Goal: Task Accomplishment & Management: Complete application form

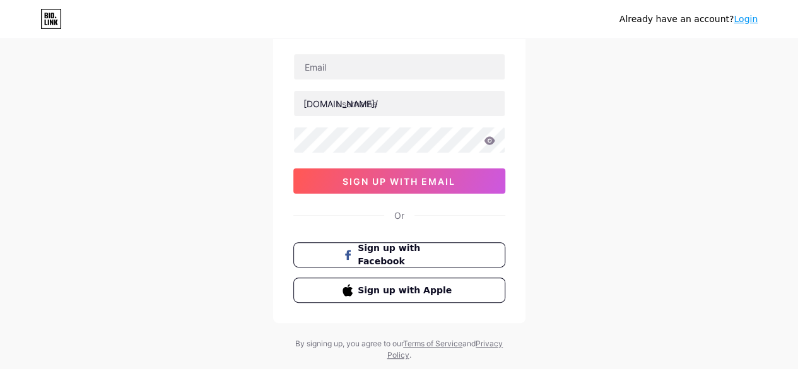
scroll to position [93, 0]
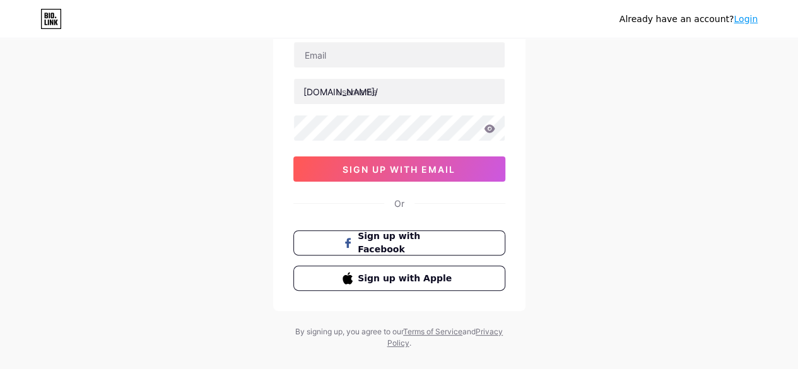
click at [353, 67] on div "[DOMAIN_NAME]/ 03AFcWeA6GirTnQidYZrvt7rsS01CRxNoEzf72qShukPnhsBfMl_a0vALBDhL4pM…" at bounding box center [399, 112] width 212 height 140
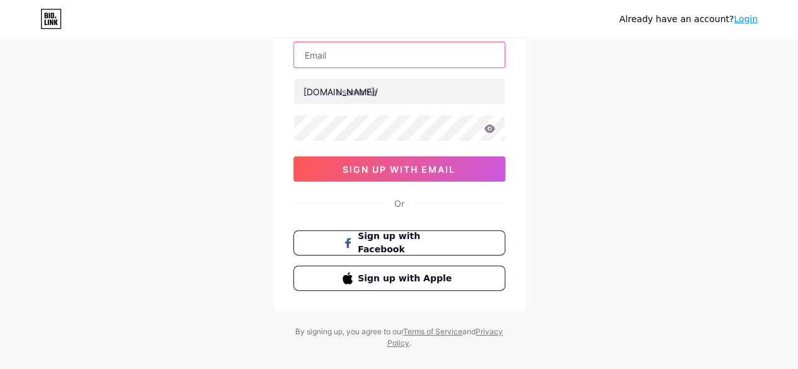
click at [377, 57] on input "text" at bounding box center [399, 54] width 211 height 25
paste input "[EMAIL_ADDRESS][DOMAIN_NAME]"
type input "[EMAIL_ADDRESS][DOMAIN_NAME]"
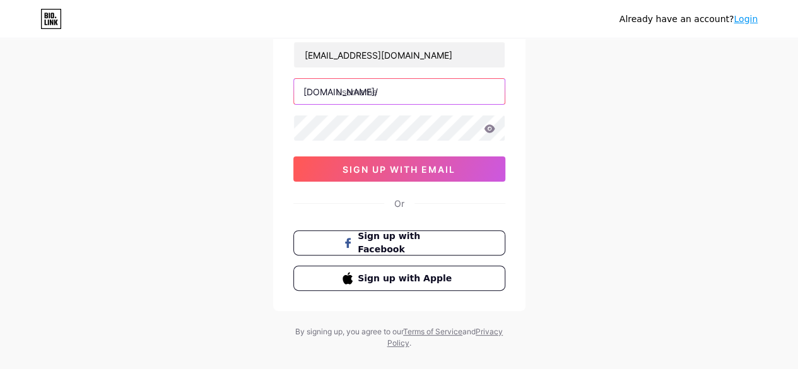
click at [385, 94] on input "text" at bounding box center [399, 91] width 211 height 25
paste input "everdoor"
type input "everdoor1"
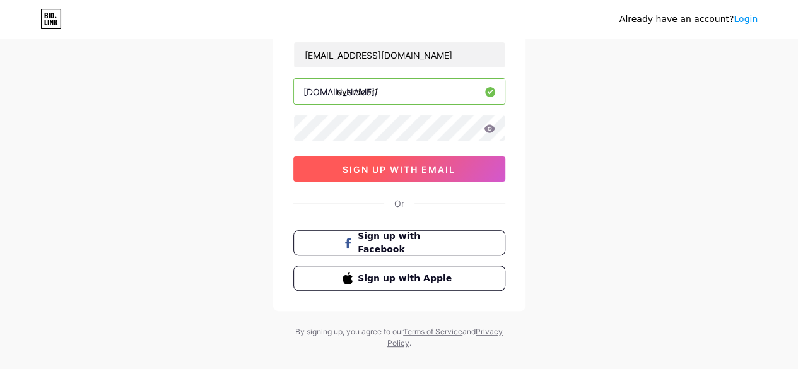
click at [366, 165] on span "sign up with email" at bounding box center [398, 169] width 113 height 11
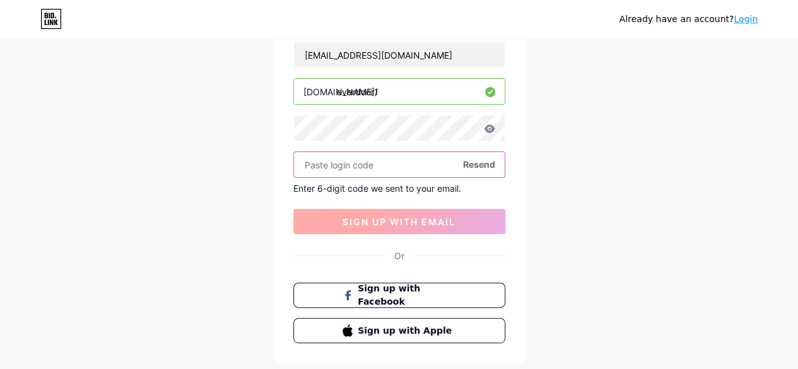
click at [366, 165] on input "text" at bounding box center [399, 164] width 211 height 25
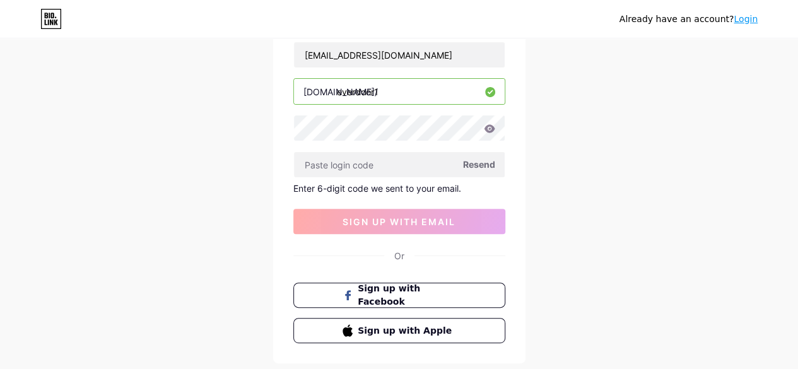
click at [391, 177] on div "[EMAIL_ADDRESS][DOMAIN_NAME] [DOMAIN_NAME]/ everdoor1 Resend Enter 6-digit code…" at bounding box center [399, 138] width 212 height 192
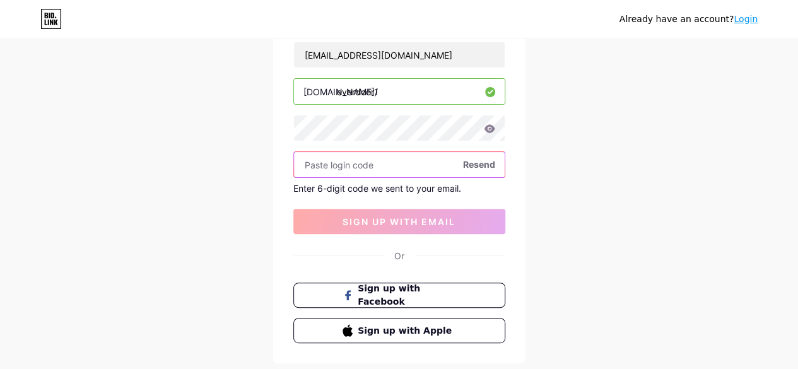
click at [399, 170] on input "text" at bounding box center [399, 164] width 211 height 25
paste input "948480"
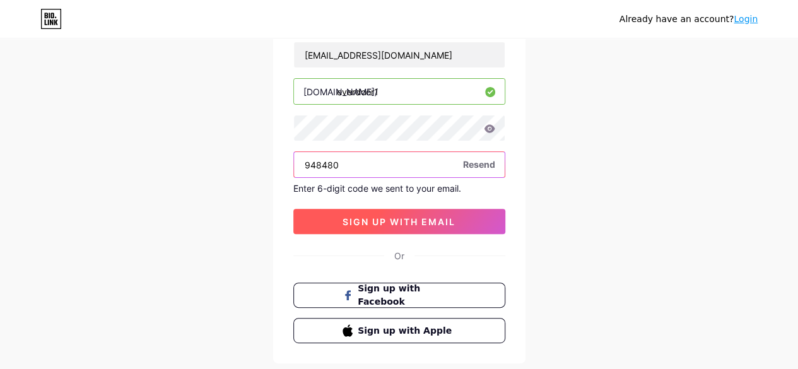
type input "948480"
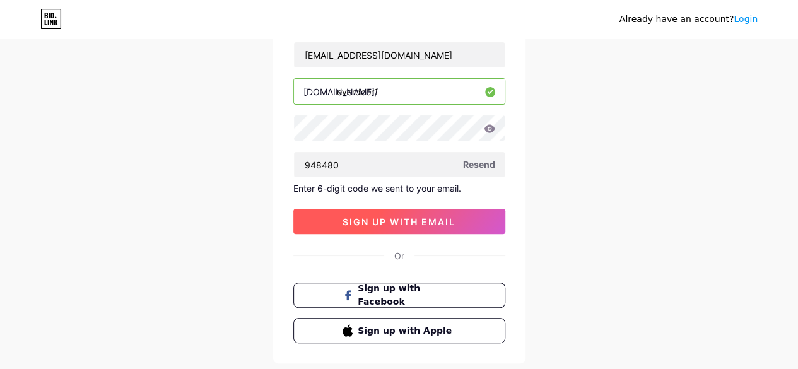
click at [389, 221] on span "sign up with email" at bounding box center [398, 221] width 113 height 11
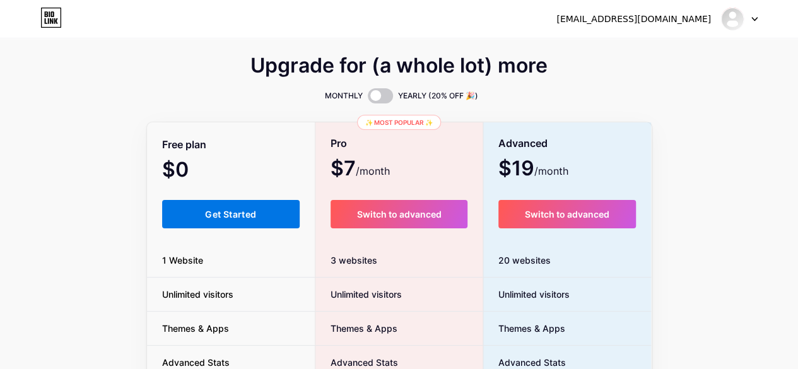
click at [214, 206] on button "Get Started" at bounding box center [231, 214] width 138 height 28
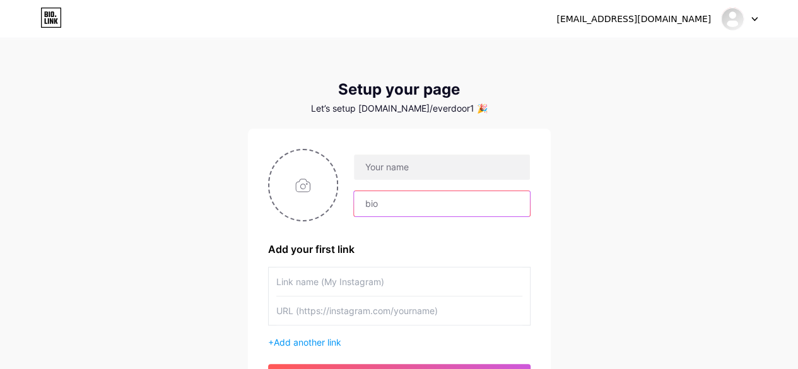
click at [393, 201] on input "text" at bounding box center [441, 203] width 175 height 25
paste input "Address: [STREET_ADDRESS][PERSON_NAME] Hours: [DATE]-[DATE]: Hours: 24/7 Phone:…"
type input "Address: [STREET_ADDRESS][PERSON_NAME] Hours: [DATE]-[DATE]: Hours: 24/7 Phone:…"
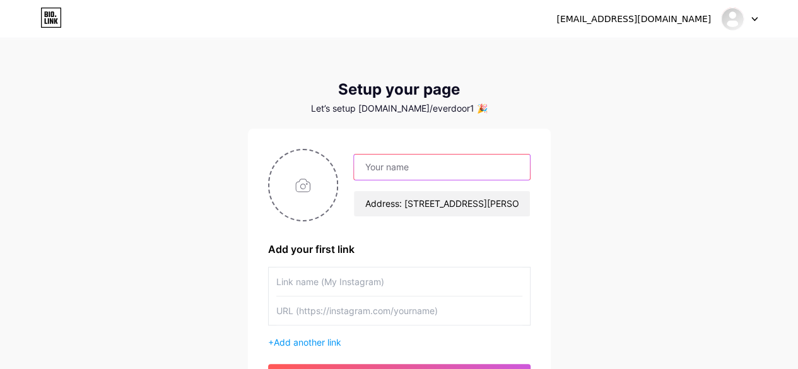
click at [390, 173] on input "text" at bounding box center [441, 167] width 175 height 25
paste input "Everdoor"
type input "Everdoor"
click at [314, 191] on input "file" at bounding box center [303, 185] width 68 height 70
type input "C:\fakepath\LOGO_FC_HORZ-_W_TAGLINE-RASTER-WEB-1.jpg"
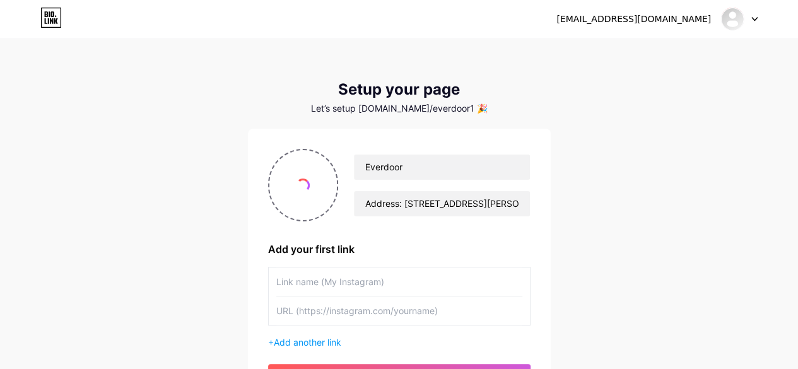
scroll to position [130, 0]
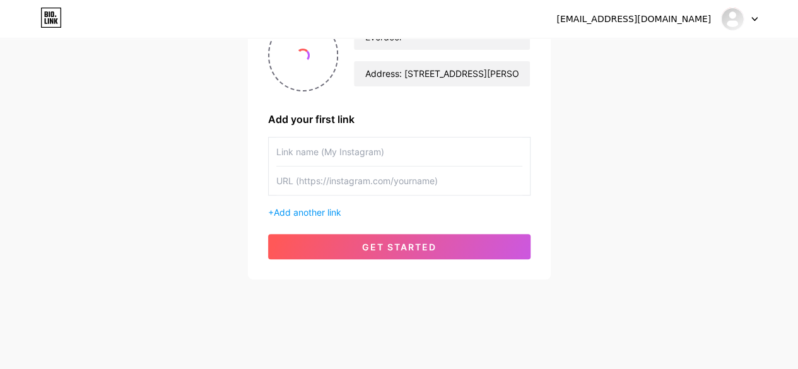
click at [320, 173] on input "text" at bounding box center [399, 180] width 246 height 28
paste input "[URL][DOMAIN_NAME]"
type input "[URL][DOMAIN_NAME]"
click at [337, 153] on input "text" at bounding box center [399, 151] width 246 height 28
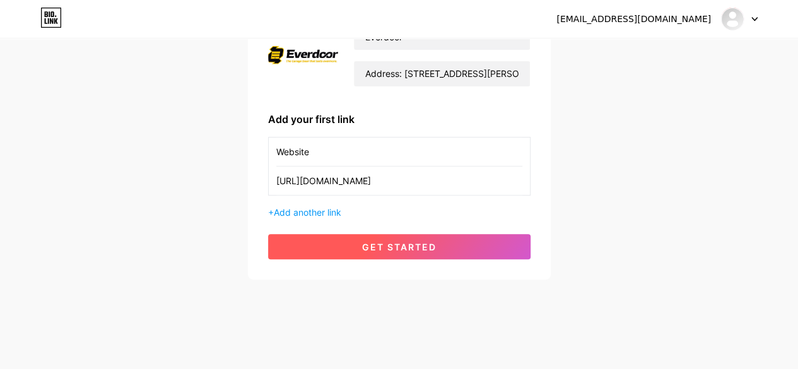
type input "Website"
click at [379, 249] on span "get started" at bounding box center [399, 247] width 74 height 11
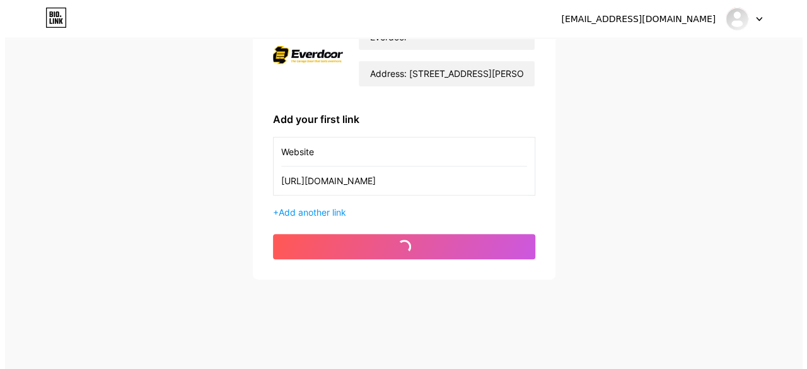
scroll to position [0, 0]
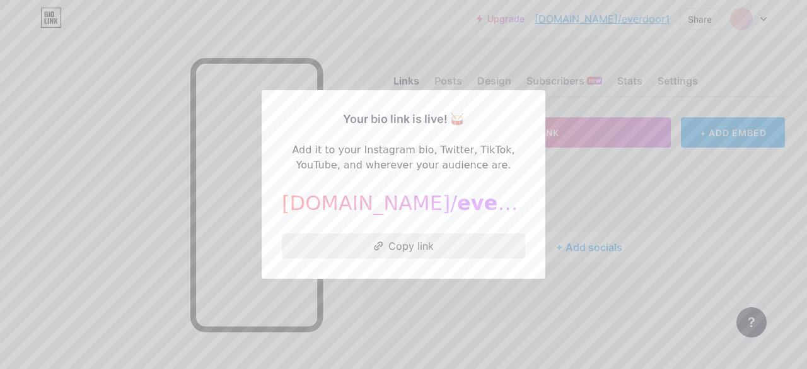
click at [406, 248] on button "Copy link" at bounding box center [403, 245] width 243 height 25
